Goal: Task Accomplishment & Management: Complete application form

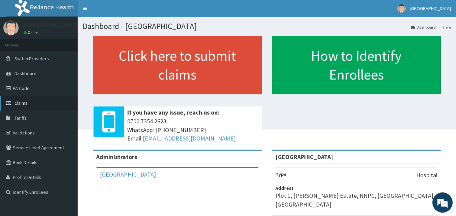
click at [33, 102] on link "Claims" at bounding box center [39, 103] width 78 height 15
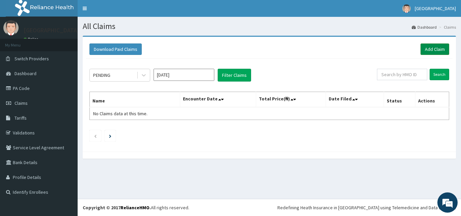
click at [433, 49] on link "Add Claim" at bounding box center [435, 49] width 29 height 11
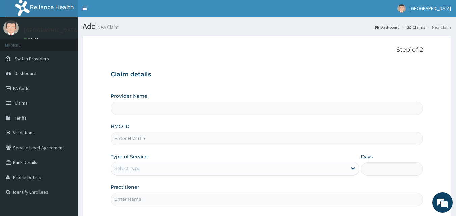
type input "[GEOGRAPHIC_DATA]"
click at [200, 137] on input "HMO ID" at bounding box center [267, 138] width 313 height 13
type input "oht/11145/c"
click at [157, 168] on div "Select type" at bounding box center [229, 168] width 236 height 11
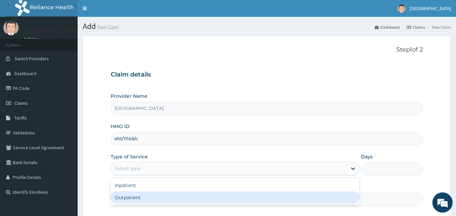
click at [148, 198] on div "Outpatient" at bounding box center [235, 198] width 249 height 12
type input "1"
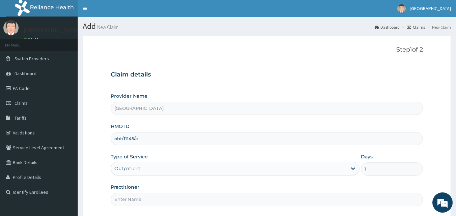
click at [175, 194] on input "Practitioner" at bounding box center [267, 199] width 313 height 13
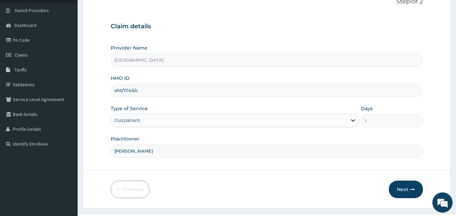
scroll to position [63, 0]
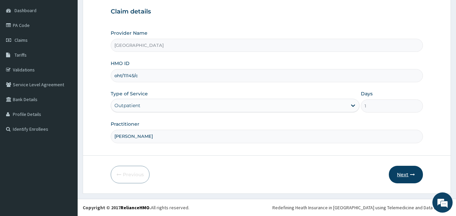
type input "DR OLA SULE"
click at [408, 176] on button "Next" at bounding box center [406, 175] width 34 height 18
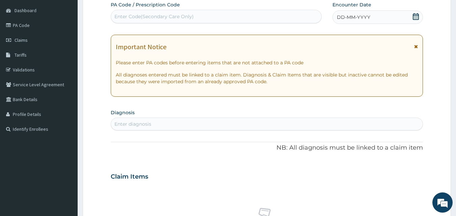
click at [416, 16] on icon at bounding box center [416, 16] width 7 height 7
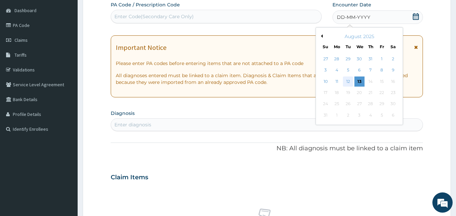
click at [349, 81] on div "12" at bounding box center [348, 82] width 10 height 10
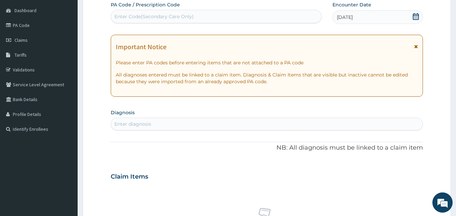
click at [168, 125] on div "Enter diagnosis" at bounding box center [267, 124] width 312 height 11
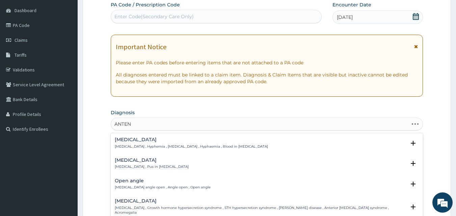
type input "ANTENA"
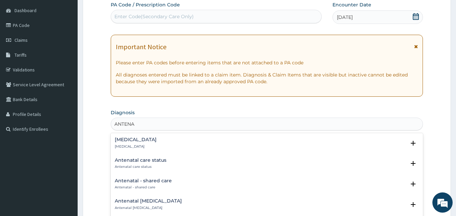
click at [145, 164] on div "Antenatal care status Antenatal care status" at bounding box center [141, 164] width 52 height 12
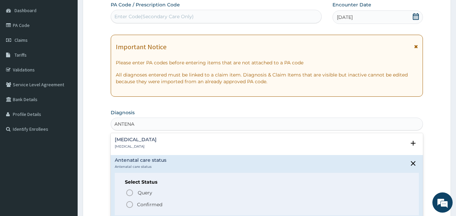
click at [130, 206] on icon "status option filled" at bounding box center [130, 205] width 8 height 8
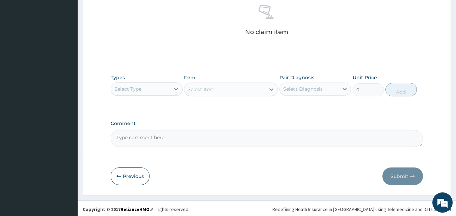
scroll to position [271, 0]
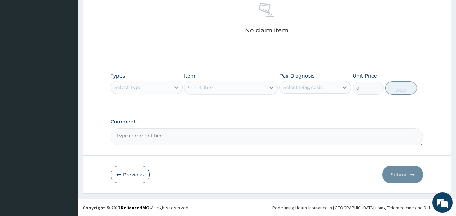
click at [176, 83] on div at bounding box center [176, 87] width 12 height 12
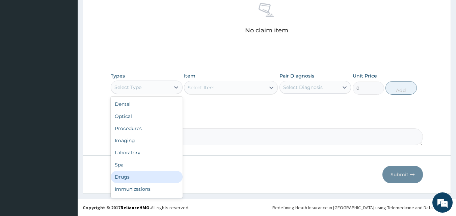
click at [131, 177] on div "Drugs" at bounding box center [147, 177] width 72 height 12
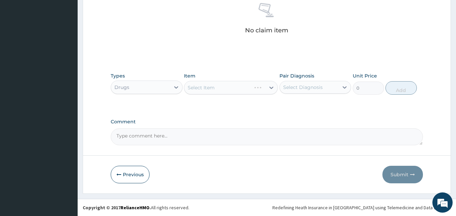
click at [270, 86] on div "Select Item" at bounding box center [231, 88] width 94 height 14
click at [272, 87] on icon at bounding box center [271, 87] width 7 height 7
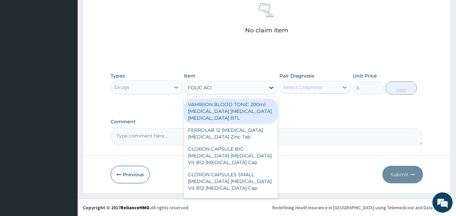
type input "FOLIC ACID"
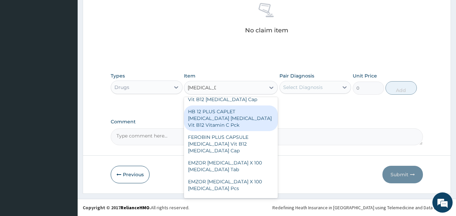
scroll to position [0, 0]
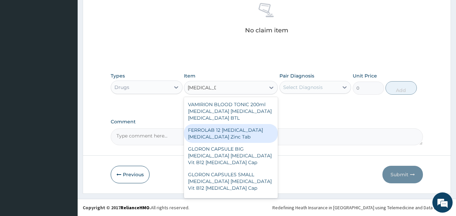
click at [249, 133] on div "FERROLAB 12 Ferrous ascorbate Folic acid Zinc Tab" at bounding box center [231, 133] width 94 height 19
type input "264.5"
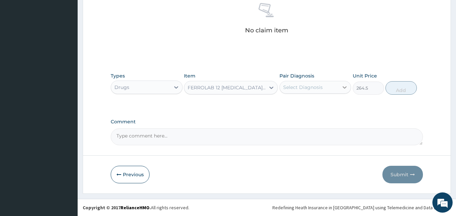
click at [344, 86] on icon at bounding box center [344, 87] width 7 height 7
click at [301, 110] on div "Antenatal care status" at bounding box center [316, 105] width 72 height 14
checkbox input "true"
click at [400, 86] on button "Add" at bounding box center [401, 88] width 31 height 14
type input "0"
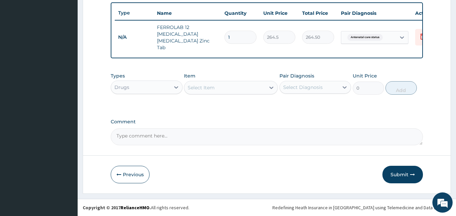
scroll to position [247, 0]
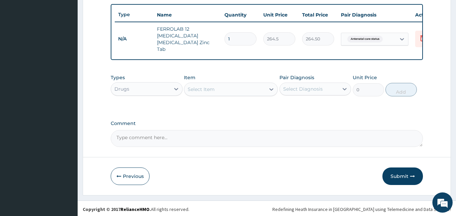
type input "14"
type input "3703.00"
type input "14"
click at [271, 86] on icon at bounding box center [271, 89] width 7 height 7
click at [200, 84] on div "Select Item" at bounding box center [224, 89] width 81 height 11
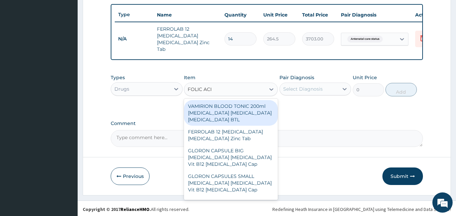
type input "FOLIC ACID"
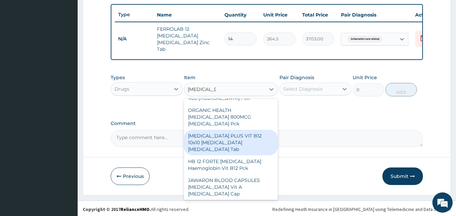
scroll to position [187, 0]
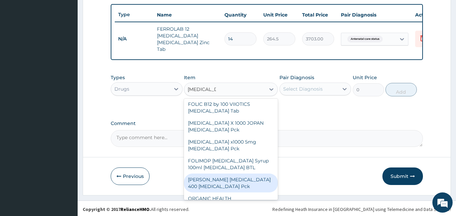
click at [229, 177] on div "MASON FOLIC ACID 400 Folic acid Pck" at bounding box center [231, 183] width 94 height 19
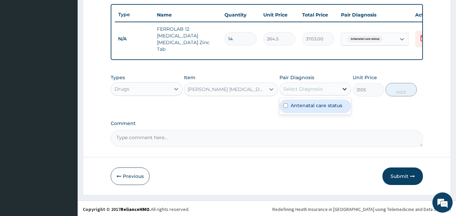
click at [344, 89] on icon at bounding box center [344, 89] width 7 height 7
click at [274, 87] on icon at bounding box center [271, 89] width 7 height 7
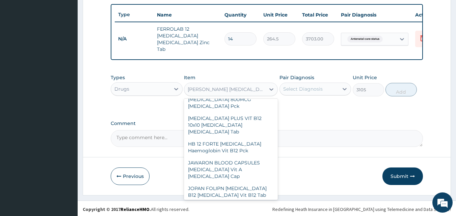
scroll to position [1424, 0]
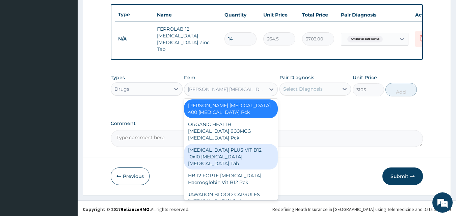
click at [250, 144] on div "FOLIC ACID PLUS VIT B12 10x10 Folic Acid Cobalamin Tab" at bounding box center [231, 157] width 94 height 26
type input "287.5"
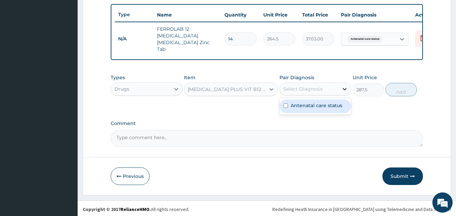
click at [344, 88] on icon at bounding box center [345, 89] width 4 height 2
type input "1"
click at [326, 102] on label "Antenatal care status" at bounding box center [317, 105] width 52 height 7
checkbox input "true"
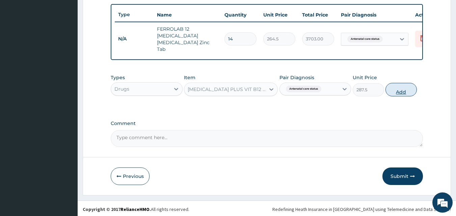
click at [406, 93] on button "Add" at bounding box center [401, 90] width 31 height 14
type input "0"
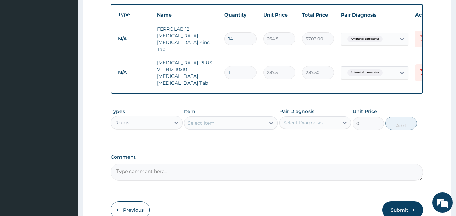
click at [238, 36] on input "14" at bounding box center [241, 38] width 32 height 13
type input "1"
type input "264.50"
type input "0.00"
type input "2"
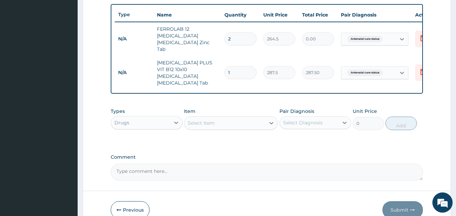
type input "529.00"
type input "2"
click at [238, 66] on input "1" at bounding box center [241, 72] width 32 height 13
type input "0.00"
type input "2"
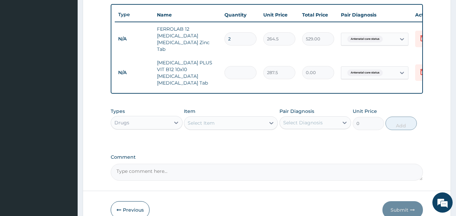
type input "575.00"
type input "2"
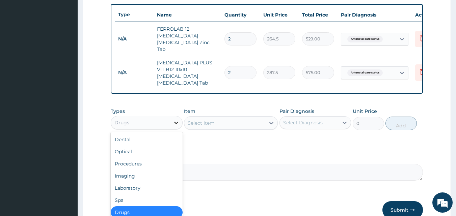
click at [177, 122] on icon at bounding box center [176, 123] width 4 height 2
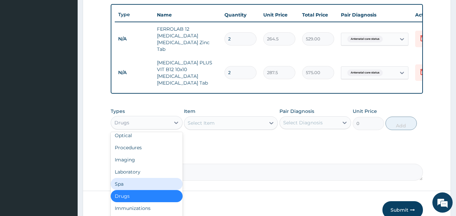
scroll to position [23, 0]
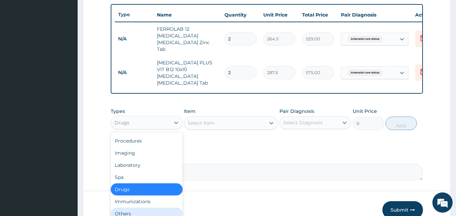
click at [133, 208] on div "Others" at bounding box center [147, 214] width 72 height 12
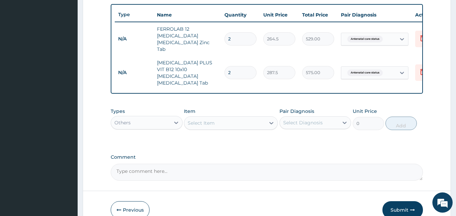
click at [271, 117] on div "Select Item" at bounding box center [231, 124] width 94 height 14
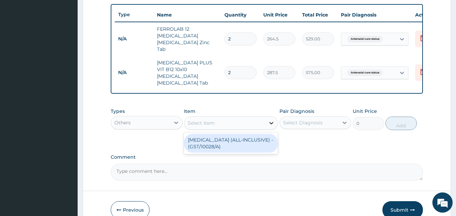
click at [272, 120] on icon at bounding box center [271, 123] width 7 height 7
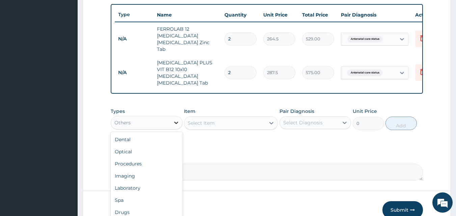
click at [176, 120] on icon at bounding box center [176, 123] width 7 height 7
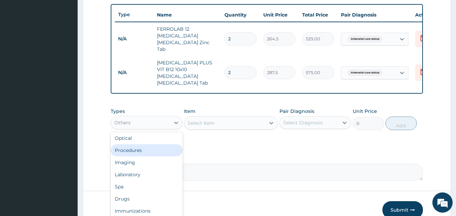
click at [138, 145] on div "Procedures" at bounding box center [147, 151] width 72 height 12
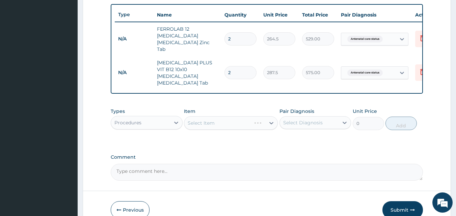
click at [208, 117] on div "Select Item" at bounding box center [231, 124] width 94 height 14
click at [271, 117] on div "Select Item" at bounding box center [231, 124] width 94 height 14
click at [271, 120] on icon at bounding box center [271, 123] width 7 height 7
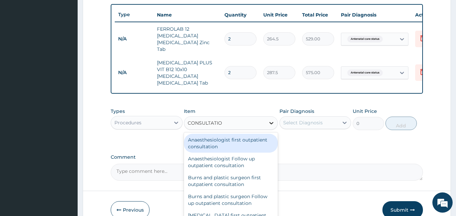
type input "CONSULTATION"
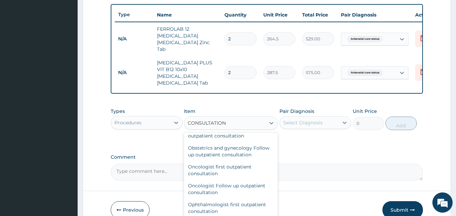
scroll to position [687, 0]
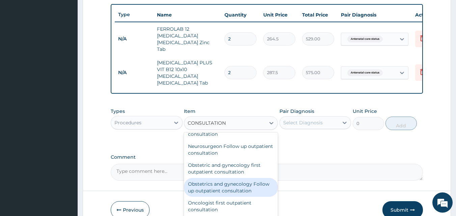
click at [231, 182] on div "Obstetrics and gynecology Follow up outpatient consultation" at bounding box center [231, 187] width 94 height 19
type input "11550"
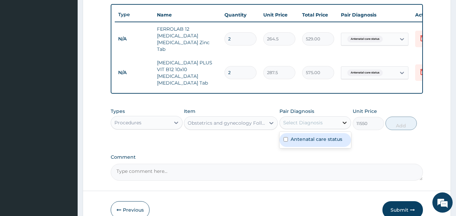
click at [345, 120] on icon at bounding box center [344, 123] width 7 height 7
click at [304, 136] on label "Antenatal care status" at bounding box center [317, 139] width 52 height 7
checkbox input "true"
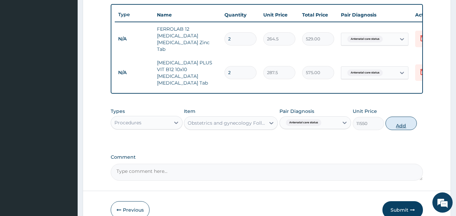
click at [403, 117] on button "Add" at bounding box center [401, 124] width 31 height 14
type input "0"
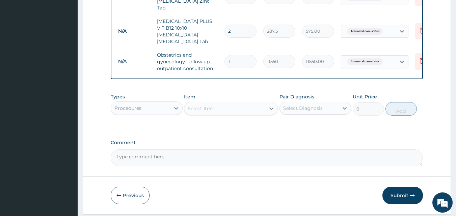
scroll to position [301, 0]
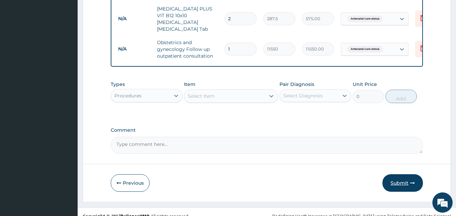
click at [405, 175] on button "Submit" at bounding box center [403, 184] width 41 height 18
